Goal: Task Accomplishment & Management: Complete application form

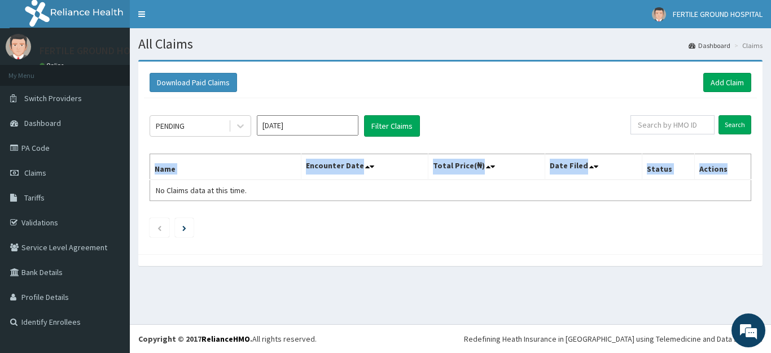
drag, startPoint x: 770, startPoint y: 142, endPoint x: 748, endPoint y: 152, distance: 24.2
click at [748, 152] on div "Download Paid Claims Add Claim × Note you can only download claims within a max…" at bounding box center [450, 168] width 641 height 217
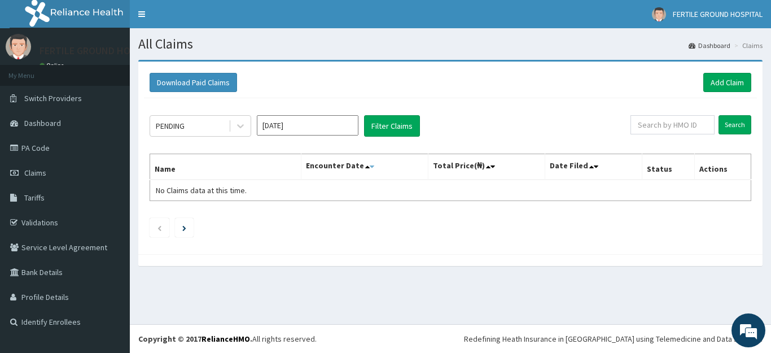
click at [374, 165] on icon at bounding box center [372, 167] width 5 height 8
click at [369, 169] on icon at bounding box center [367, 167] width 5 height 8
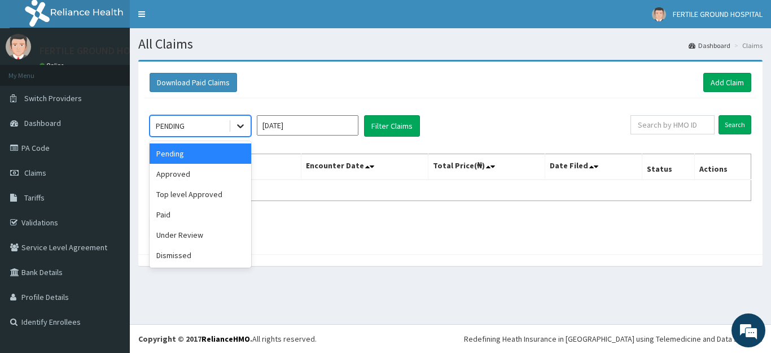
click at [243, 124] on icon at bounding box center [240, 125] width 11 height 11
click at [179, 170] on div "Approved" at bounding box center [201, 174] width 102 height 20
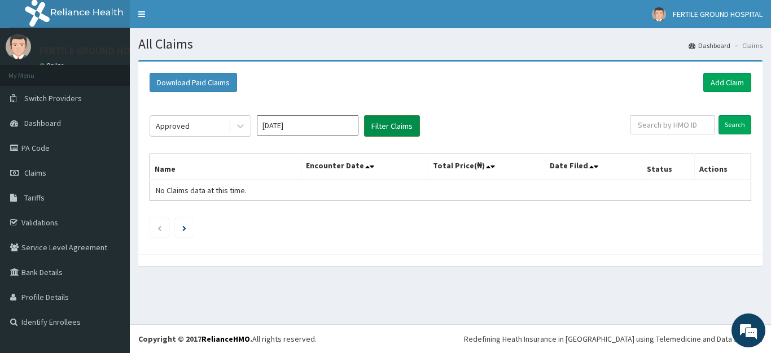
click at [398, 124] on button "Filter Claims" at bounding box center [392, 125] width 56 height 21
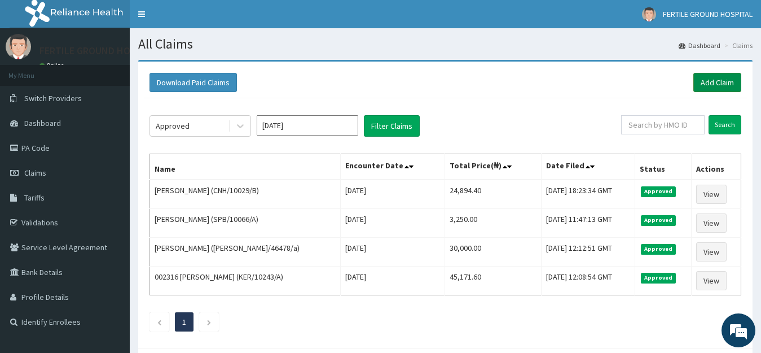
click at [732, 91] on link "Add Claim" at bounding box center [718, 82] width 48 height 19
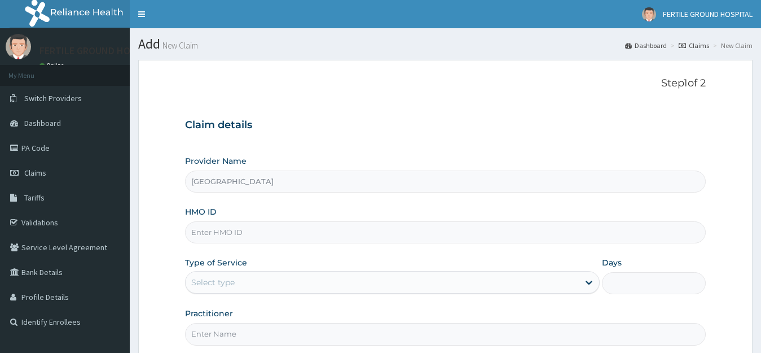
click at [393, 182] on input "[GEOGRAPHIC_DATA]" at bounding box center [445, 181] width 521 height 22
click at [293, 233] on input "HMO ID" at bounding box center [445, 232] width 521 height 22
click at [307, 279] on div "Select type" at bounding box center [383, 282] width 394 height 18
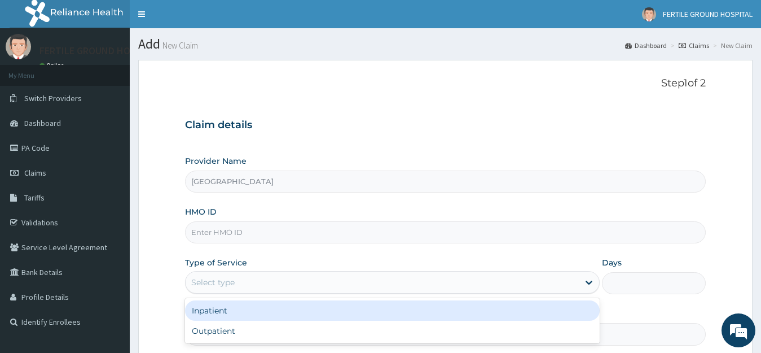
click at [255, 310] on div "Inpatient" at bounding box center [392, 310] width 415 height 20
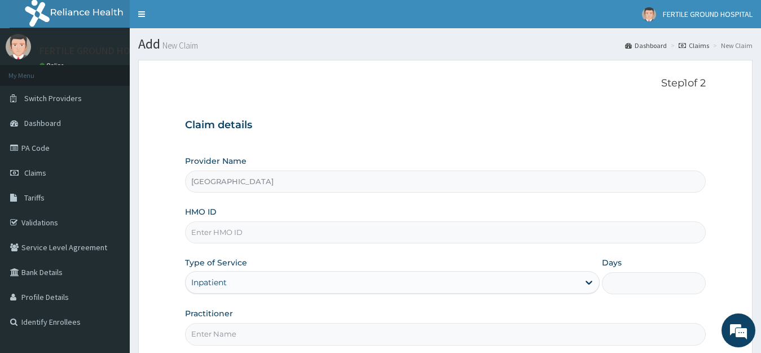
click at [228, 282] on div "Inpatient" at bounding box center [383, 282] width 394 height 18
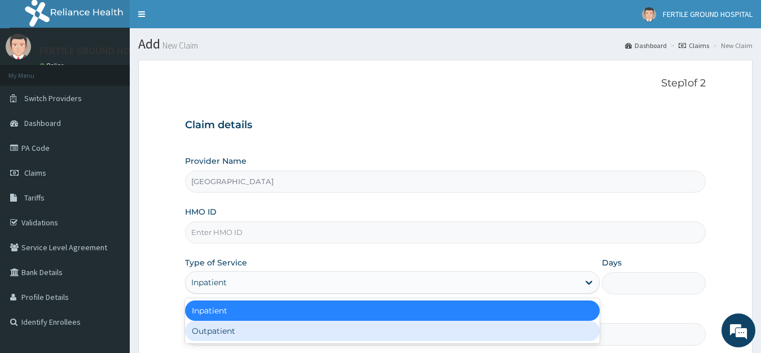
click at [229, 329] on div "Outpatient" at bounding box center [392, 331] width 415 height 20
type input "1"
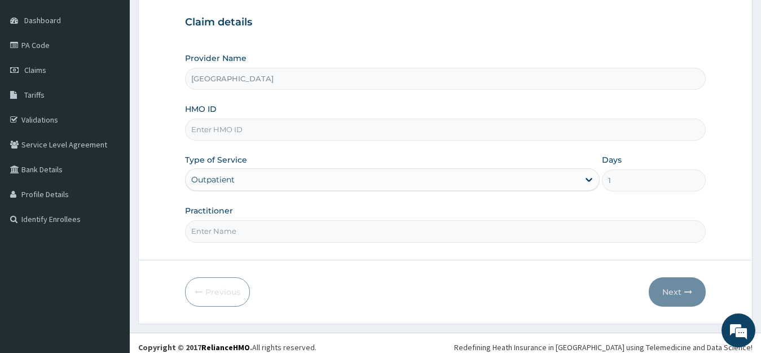
scroll to position [100, 0]
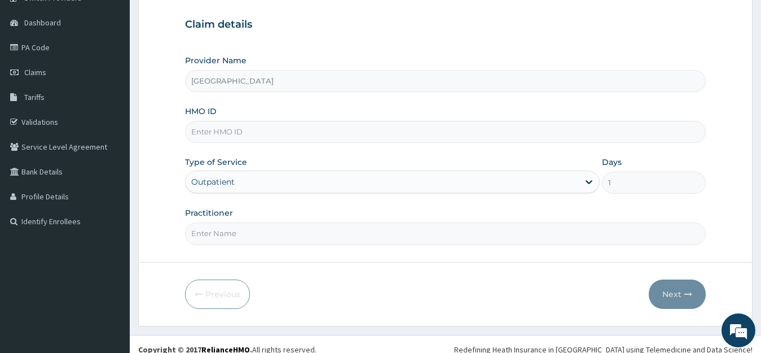
click at [258, 220] on div "Practitioner" at bounding box center [445, 225] width 521 height 37
click at [253, 229] on input "Practitioner" at bounding box center [445, 233] width 521 height 22
click at [283, 240] on input "Practitioner" at bounding box center [445, 233] width 521 height 22
click at [363, 236] on input "Practitioner" at bounding box center [445, 233] width 521 height 22
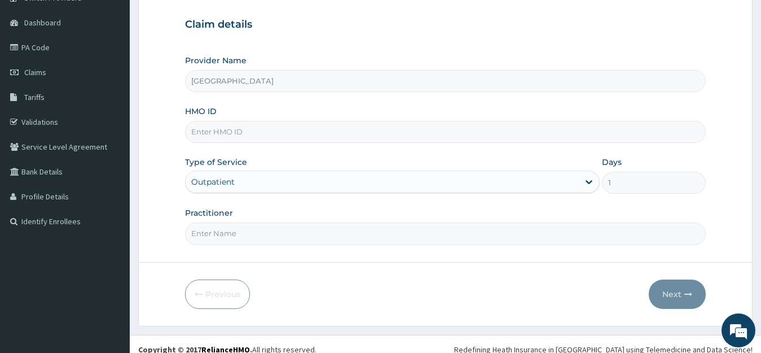
click at [363, 236] on input "Practitioner" at bounding box center [445, 233] width 521 height 22
click at [418, 143] on input "HMO ID" at bounding box center [445, 132] width 521 height 22
paste input "RET/46478/A"
type input "RET/46478/A"
click at [444, 156] on div "Type of Service Outpatient" at bounding box center [392, 174] width 415 height 37
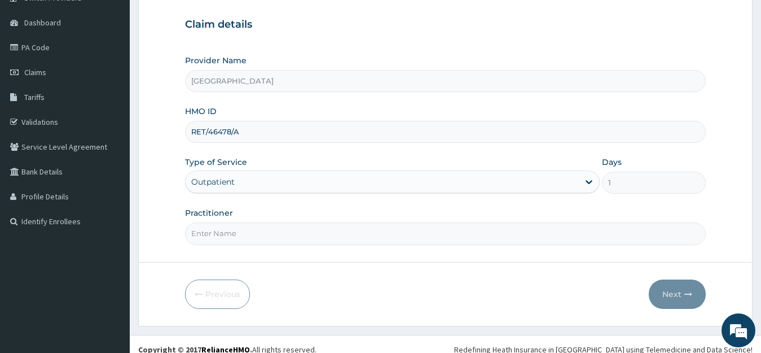
click at [280, 241] on input "Practitioner" at bounding box center [445, 233] width 521 height 22
click at [314, 84] on input "Fertile Ground Hospital" at bounding box center [445, 81] width 521 height 22
click at [201, 240] on input "Practitioner" at bounding box center [445, 233] width 521 height 22
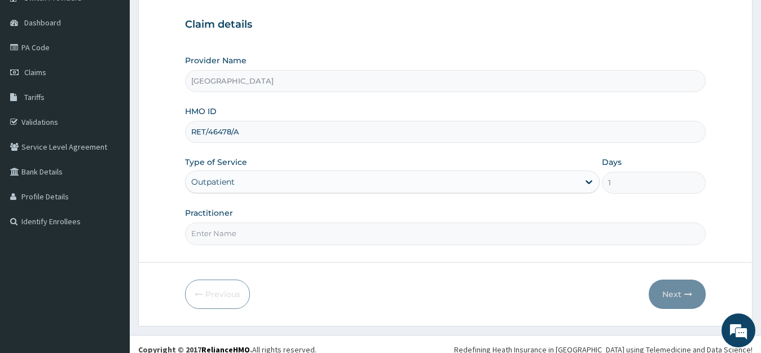
click at [201, 240] on input "Practitioner" at bounding box center [445, 233] width 521 height 22
drag, startPoint x: 201, startPoint y: 240, endPoint x: 611, endPoint y: 251, distance: 409.3
click at [611, 251] on form "Step 1 of 2 Claim details Provider Name Fertile Ground Hospital HMO ID RET/4647…" at bounding box center [445, 142] width 615 height 366
click at [591, 228] on input "Practitioner" at bounding box center [445, 233] width 521 height 22
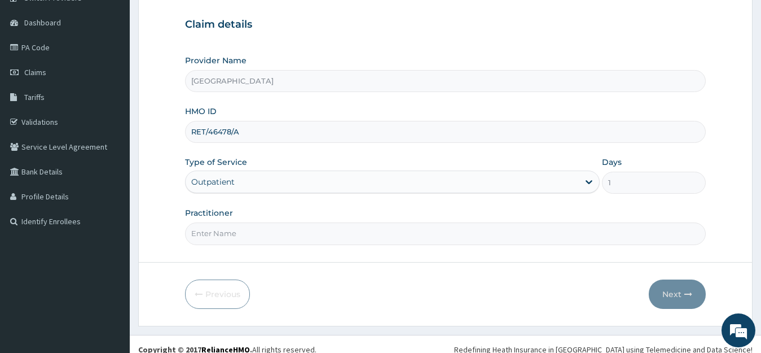
type input "e"
type input "d"
type input "DR. ENENCHE"
click at [675, 296] on button "Next" at bounding box center [677, 293] width 57 height 29
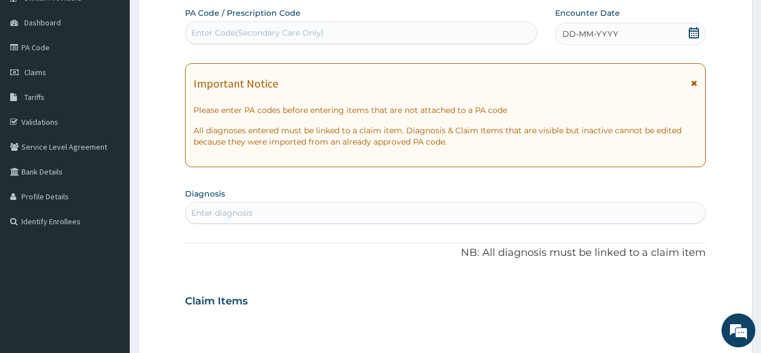
click at [700, 32] on div "DD-MM-YYYY" at bounding box center [630, 34] width 151 height 23
click at [305, 25] on div "Enter Code(Secondary Care Only)" at bounding box center [361, 33] width 351 height 18
paste input "PA/F6C4FD"
type input "PA/F6C4FD"
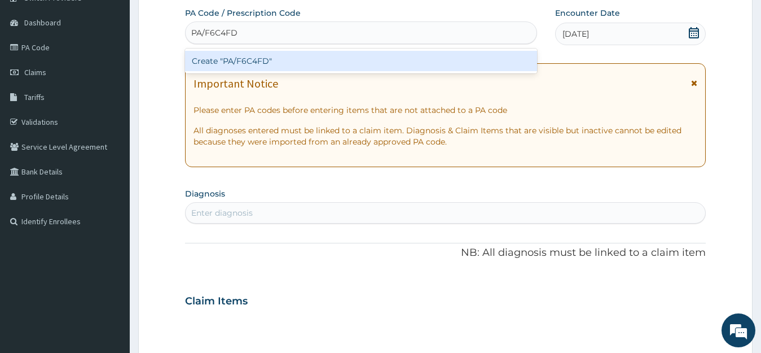
click at [211, 62] on div "Create "PA/F6C4FD"" at bounding box center [361, 61] width 352 height 20
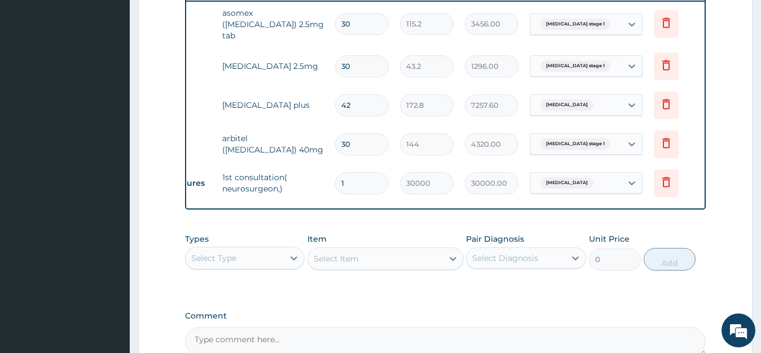
scroll to position [0, 45]
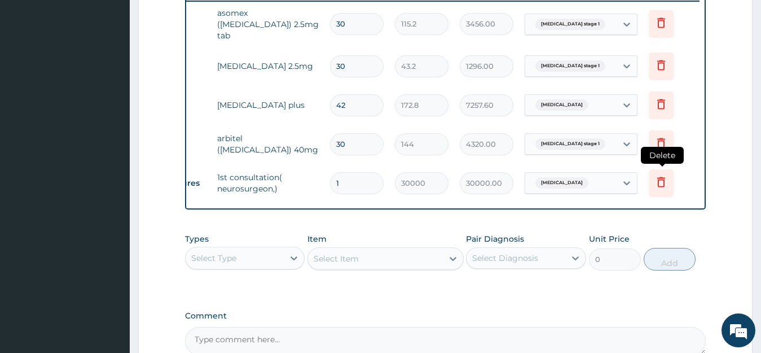
click at [664, 177] on icon at bounding box center [662, 182] width 8 height 10
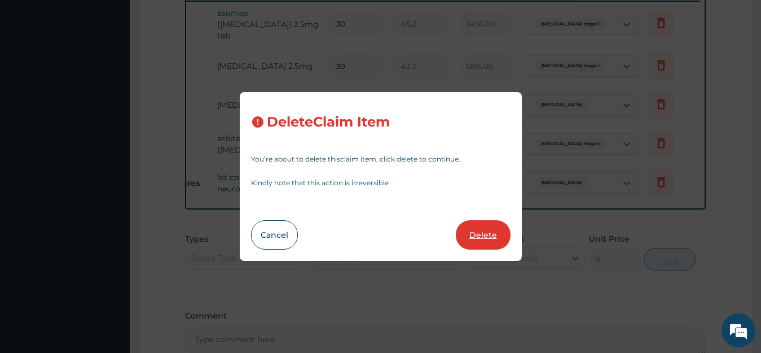
click at [472, 234] on button "Delete" at bounding box center [483, 234] width 55 height 29
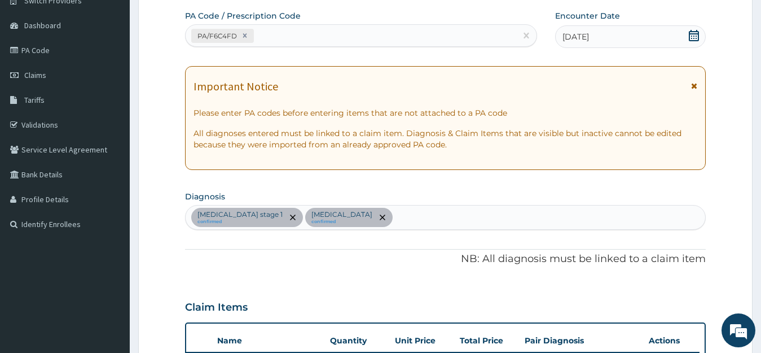
scroll to position [534, 0]
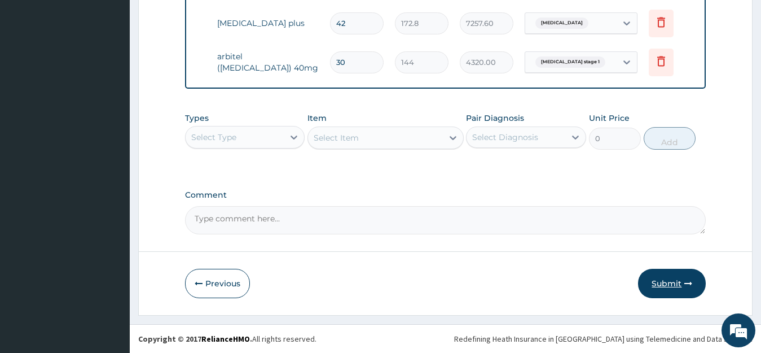
click at [656, 281] on button "Submit" at bounding box center [672, 283] width 68 height 29
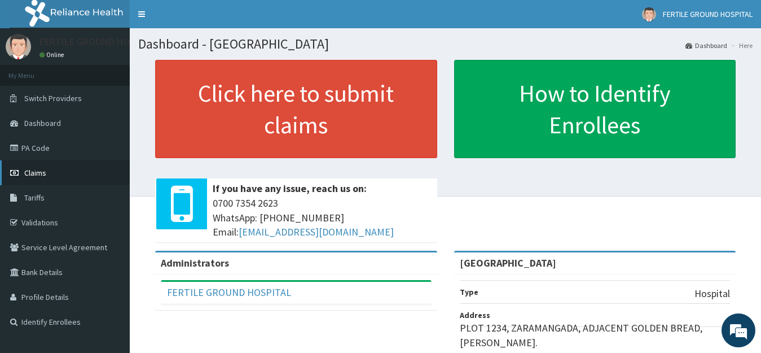
click at [36, 180] on link "Claims" at bounding box center [65, 172] width 130 height 25
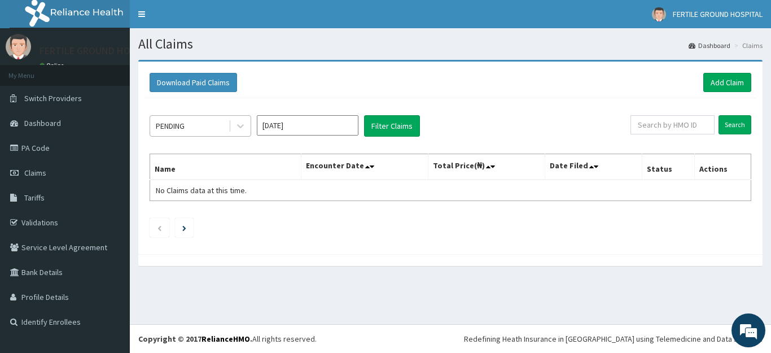
click at [206, 128] on div "PENDING" at bounding box center [189, 126] width 78 height 18
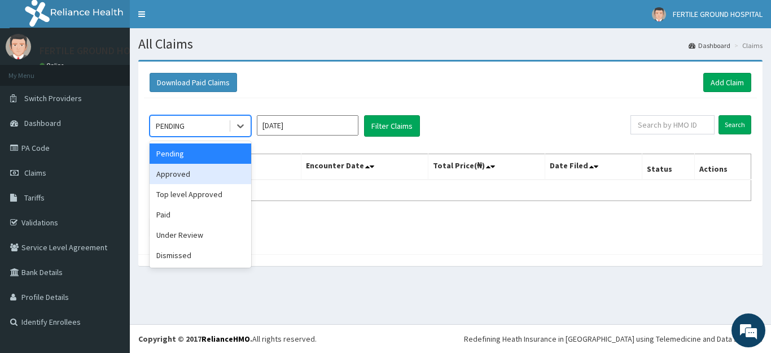
click at [168, 178] on div "Approved" at bounding box center [201, 174] width 102 height 20
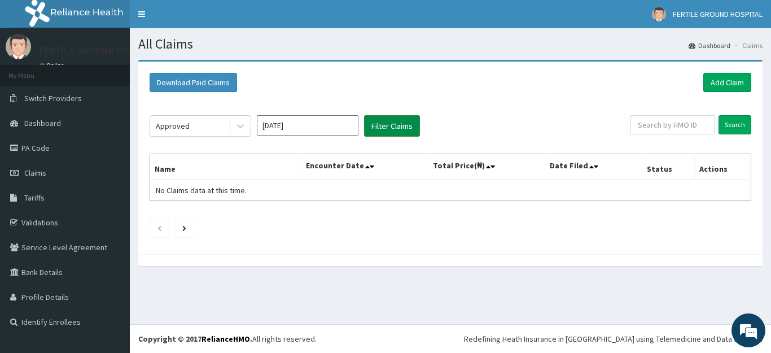
click at [387, 121] on button "Filter Claims" at bounding box center [392, 125] width 56 height 21
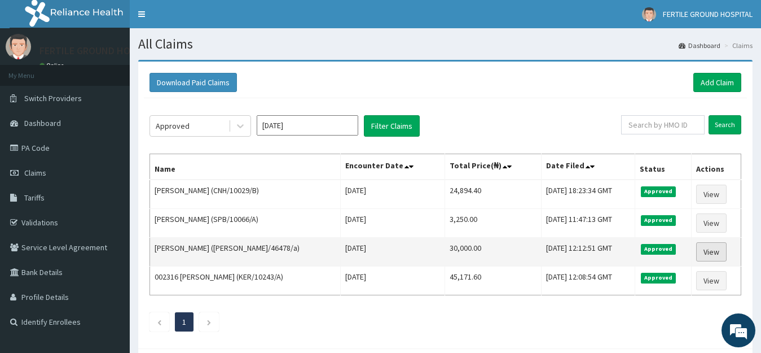
click at [711, 252] on link "View" at bounding box center [711, 251] width 30 height 19
